Goal: Task Accomplishment & Management: Complete application form

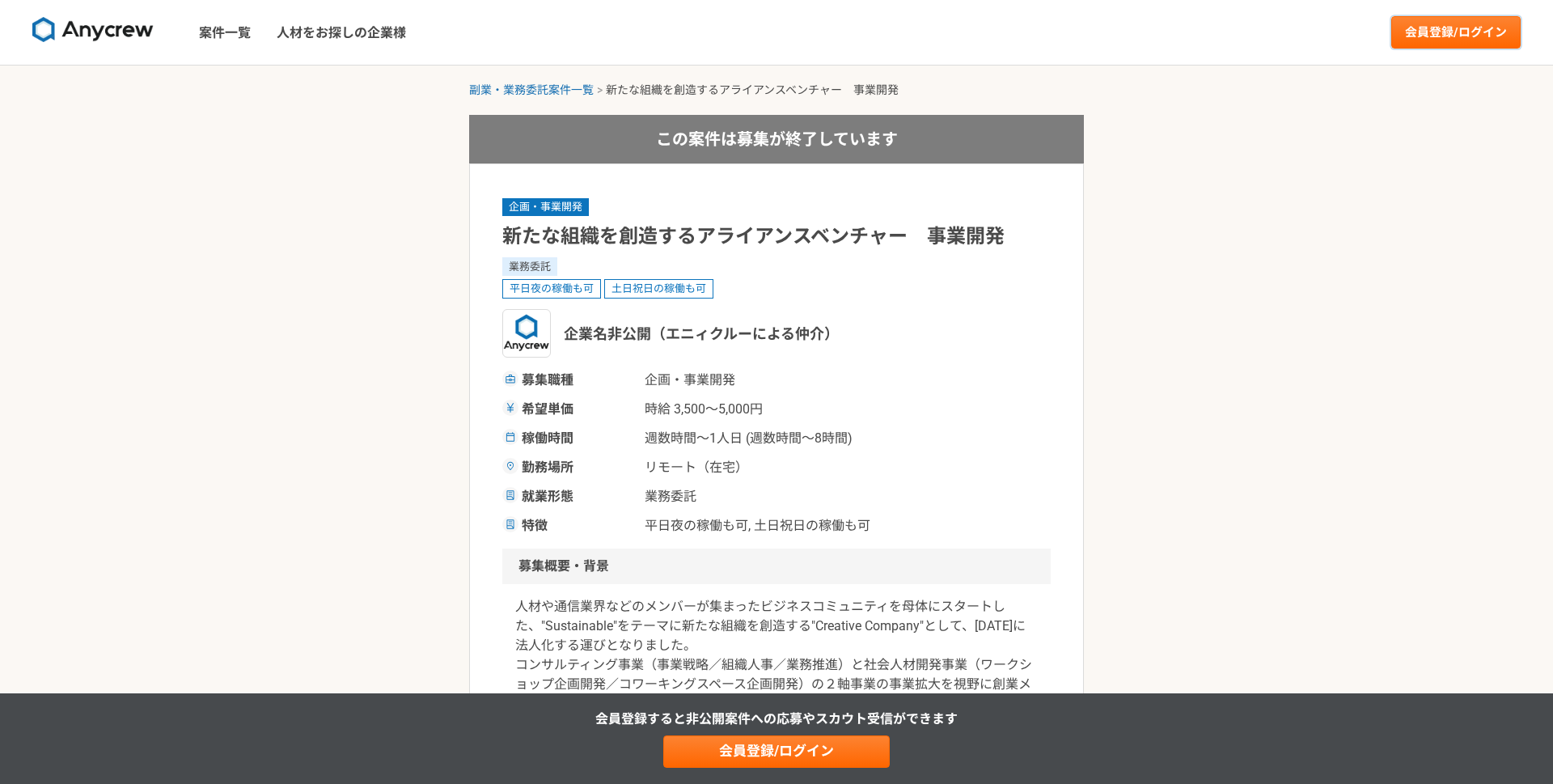
click at [1440, 33] on link "会員登録/ログイン" at bounding box center [1456, 32] width 129 height 32
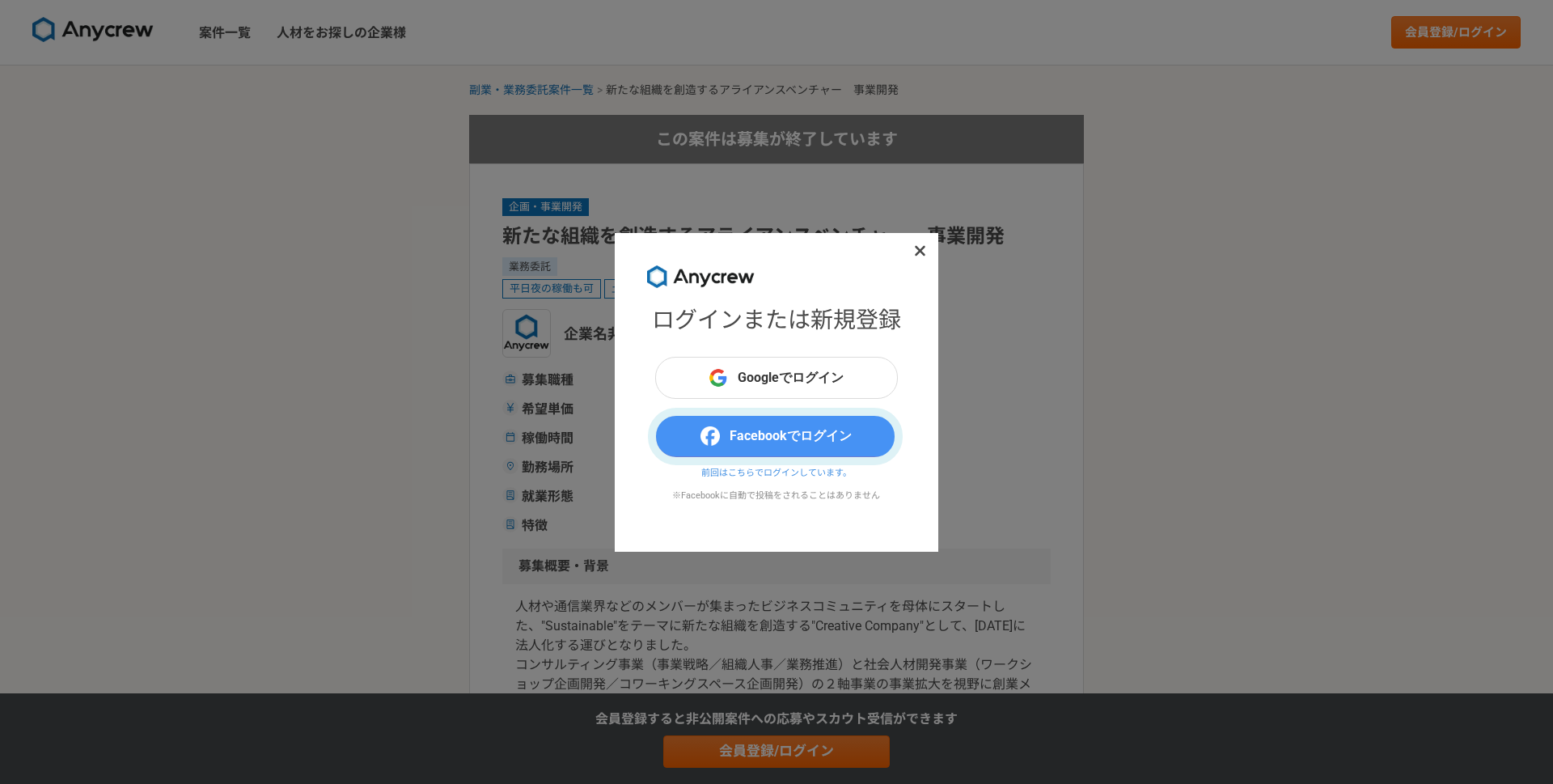
click at [736, 438] on button "Facebookでログイン" at bounding box center [777, 435] width 243 height 42
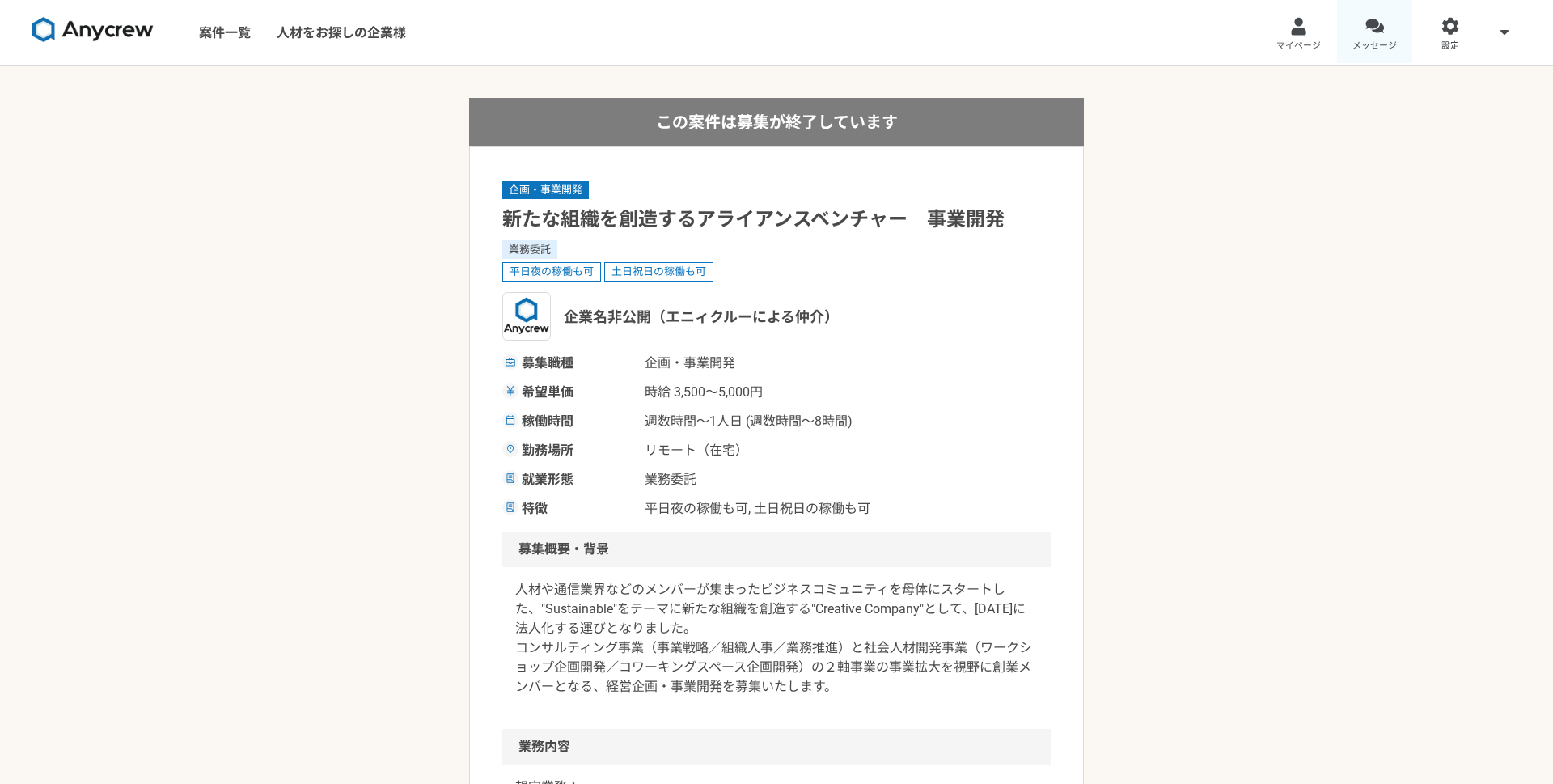
click at [1372, 26] on div at bounding box center [1374, 26] width 19 height 19
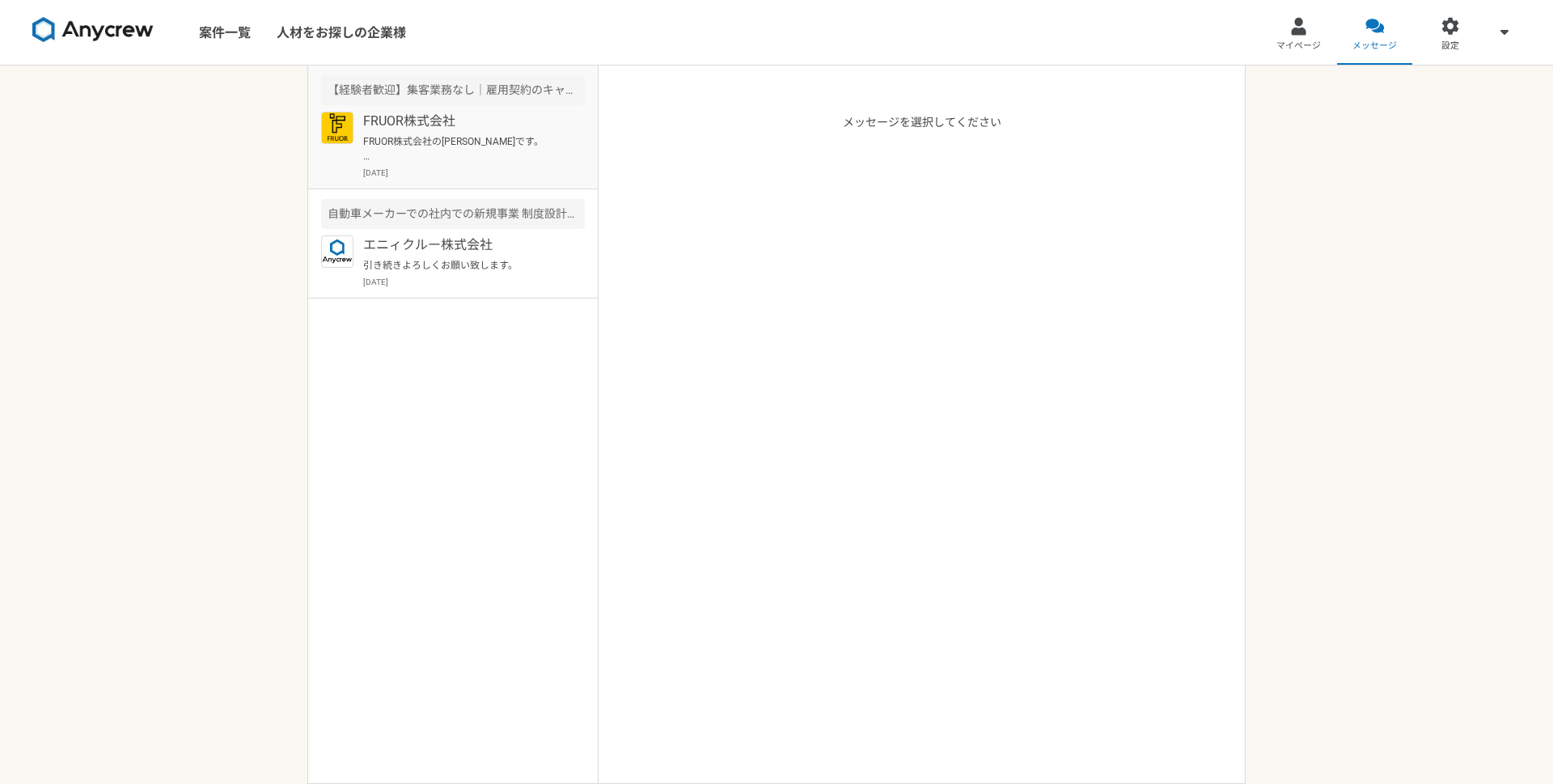
click at [513, 147] on p "FRUOR株式会社の小笠原です。 当社の求人にご興味持っていただきありがとうございます。 一度、オンラインにてご面談ができればと存じます。 〜〜〜〜〜〜〜〜〜…" at bounding box center [463, 148] width 200 height 29
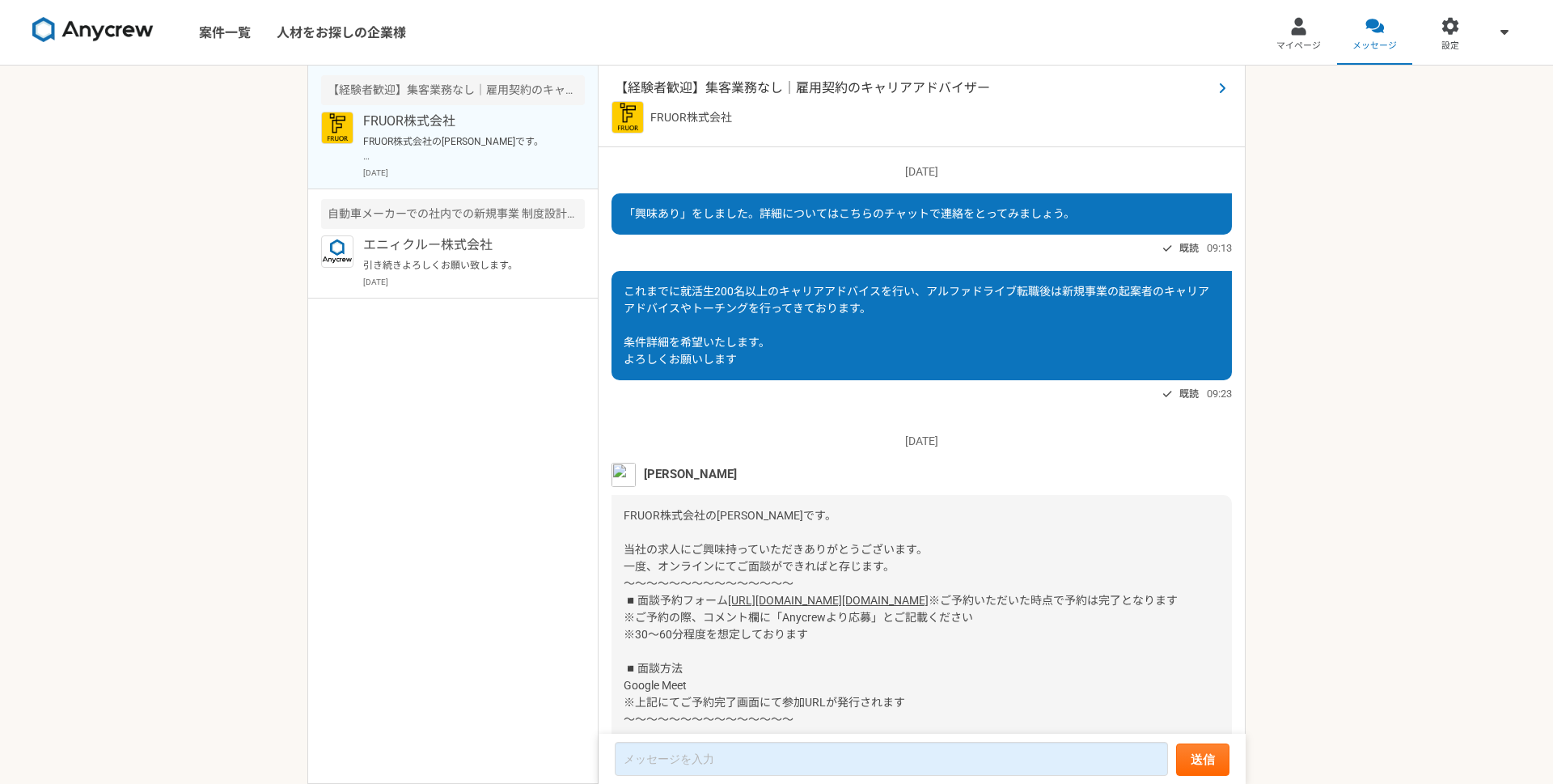
click at [745, 87] on span "【経験者歓迎】集客業務なし｜雇用契約のキャリアアドバイザー" at bounding box center [914, 88] width 598 height 20
